Goal: Use online tool/utility: Utilize a website feature to perform a specific function

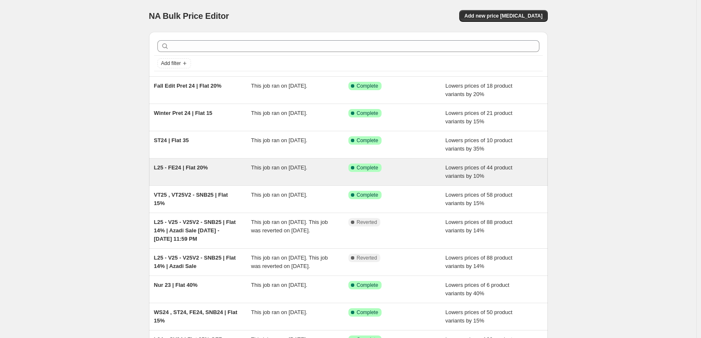
click at [224, 172] on div "L25 - FE24 | Flat 20%" at bounding box center [202, 172] width 97 height 17
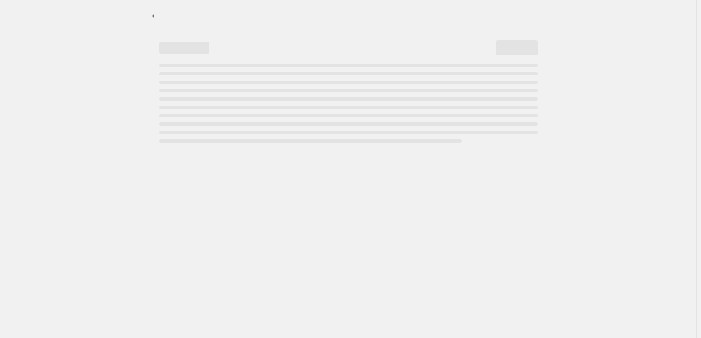
select select "percentage"
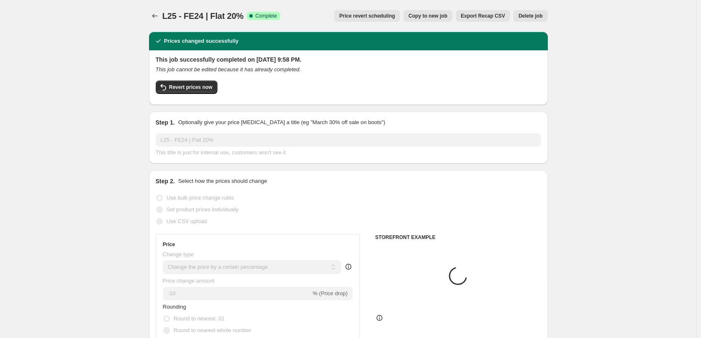
select select "collection"
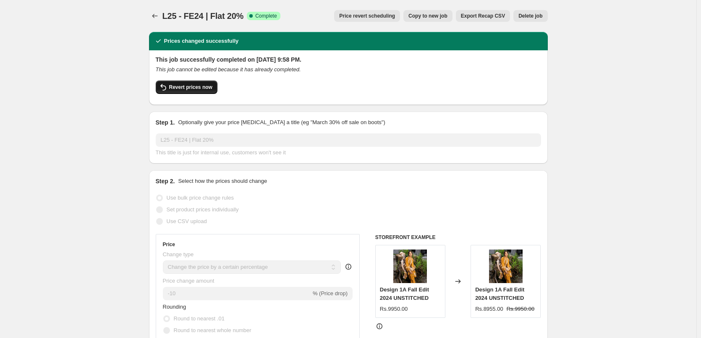
click at [192, 86] on span "Revert prices now" at bounding box center [190, 87] width 43 height 7
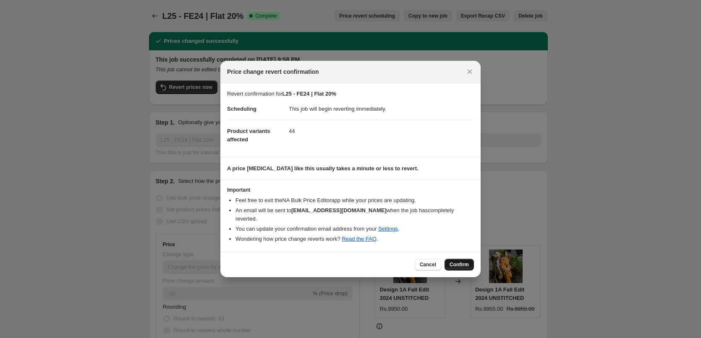
click at [453, 261] on span "Confirm" at bounding box center [458, 264] width 19 height 7
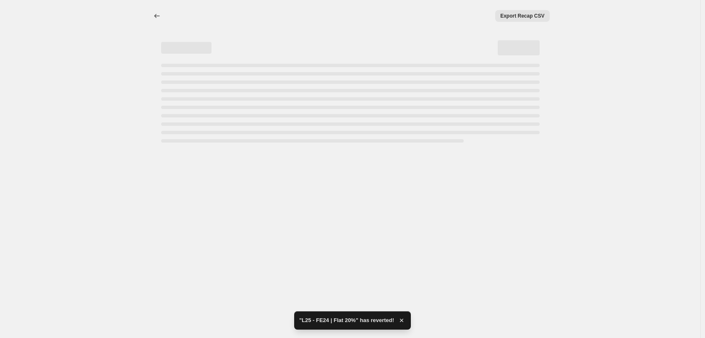
select select "percentage"
select select "collection"
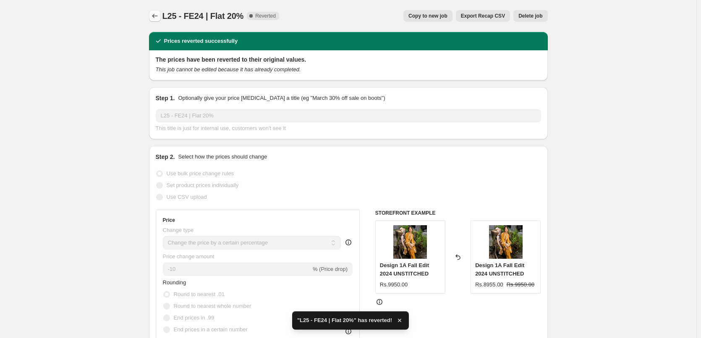
click at [159, 15] on icon "Price change jobs" at bounding box center [155, 16] width 8 height 8
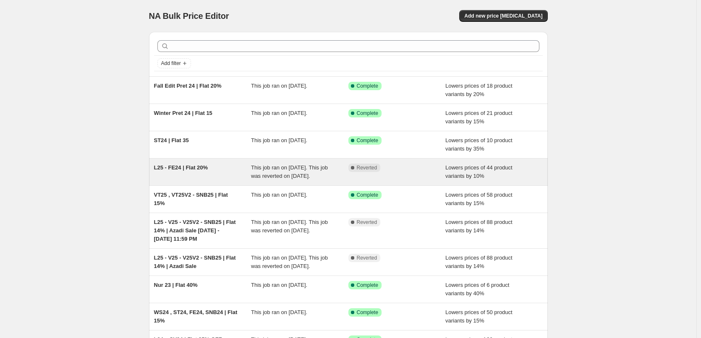
click at [224, 175] on div "L25 - FE24 | Flat 20%" at bounding box center [202, 172] width 97 height 17
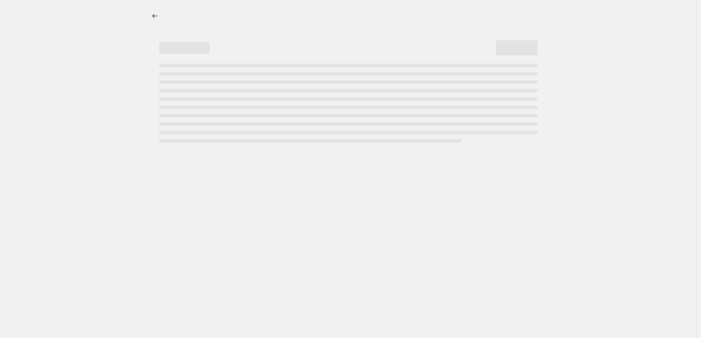
select select "percentage"
select select "collection"
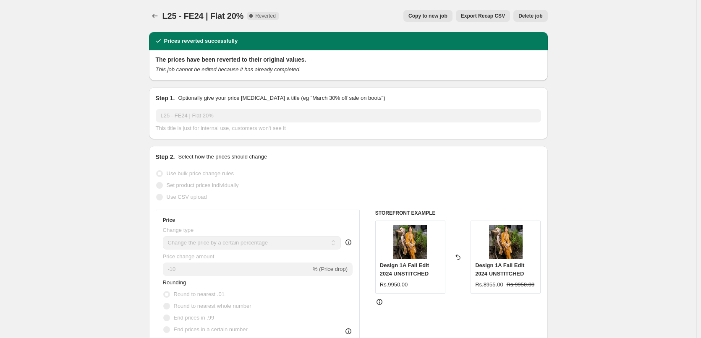
click at [443, 16] on span "Copy to new job" at bounding box center [427, 16] width 39 height 7
select select "percentage"
select select "collection"
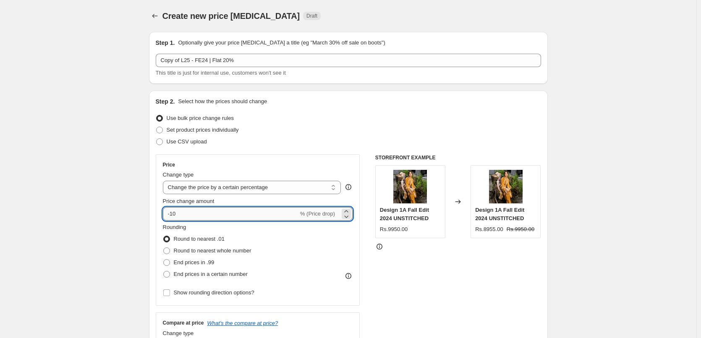
click at [174, 213] on input "-10" at bounding box center [230, 213] width 135 height 13
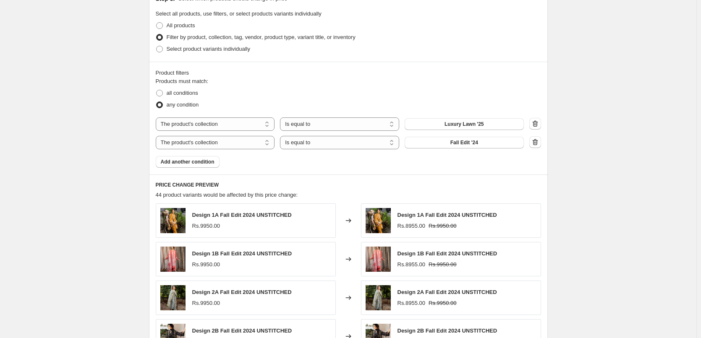
scroll to position [614, 0]
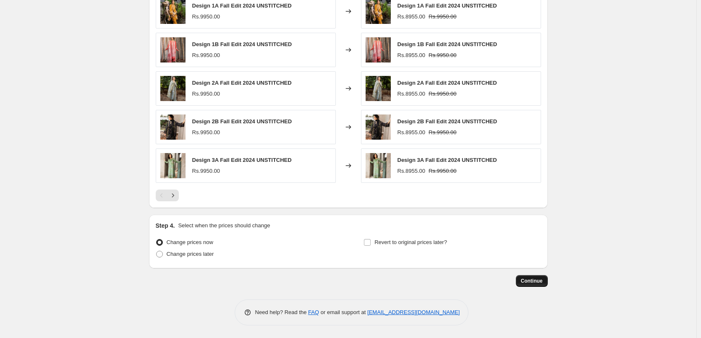
type input "-20"
click at [534, 285] on button "Continue" at bounding box center [532, 281] width 32 height 12
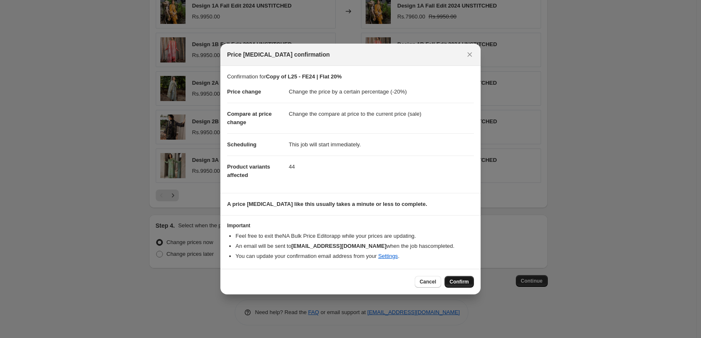
click at [466, 276] on button "Confirm" at bounding box center [458, 282] width 29 height 12
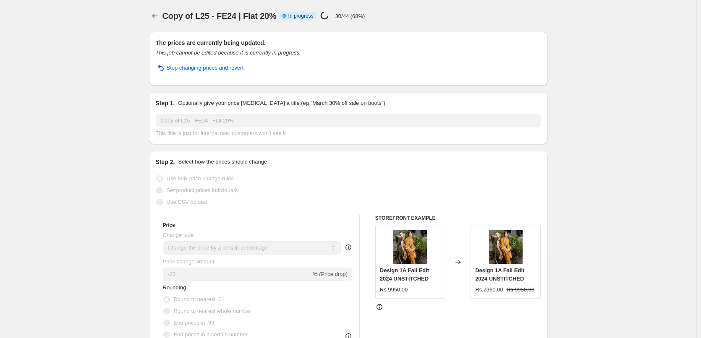
select select "percentage"
select select "collection"
